Goal: Transaction & Acquisition: Purchase product/service

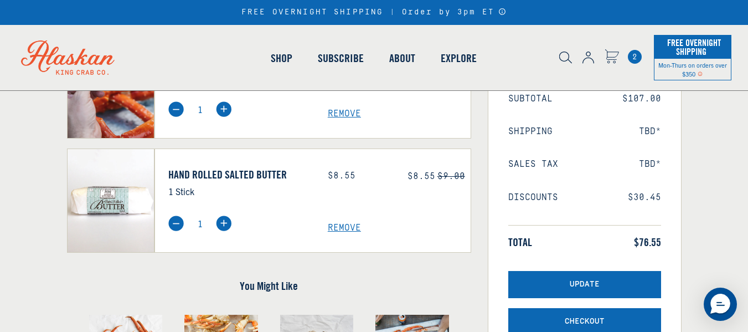
scroll to position [174, 0]
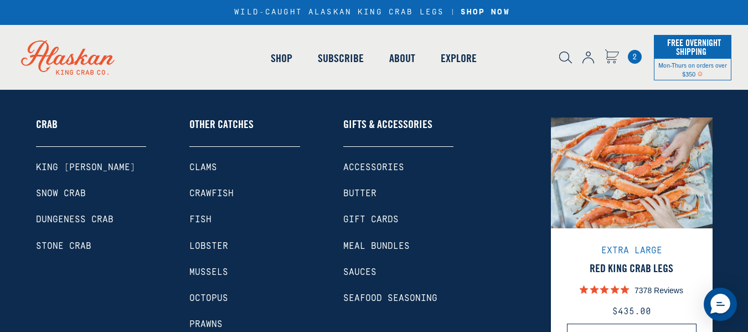
click at [372, 244] on link "Meal Bundles" at bounding box center [398, 246] width 111 height 11
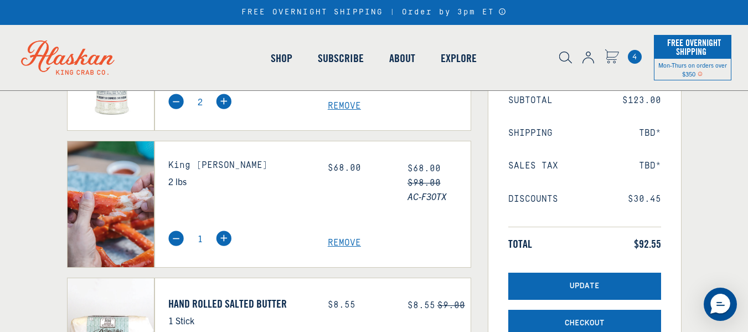
click at [135, 213] on img at bounding box center [111, 204] width 87 height 126
click at [352, 241] on span "Remove" at bounding box center [399, 242] width 143 height 11
